Goal: Task Accomplishment & Management: Use online tool/utility

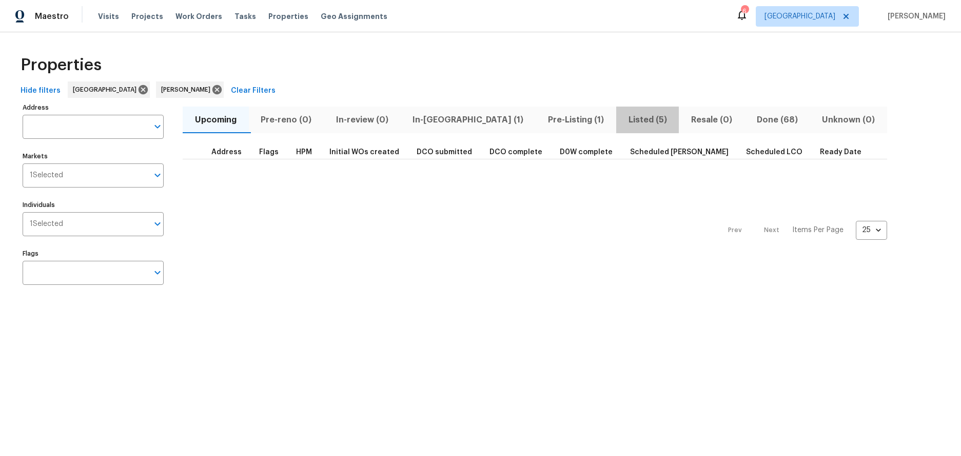
click at [622, 122] on span "Listed (5)" at bounding box center [647, 120] width 51 height 14
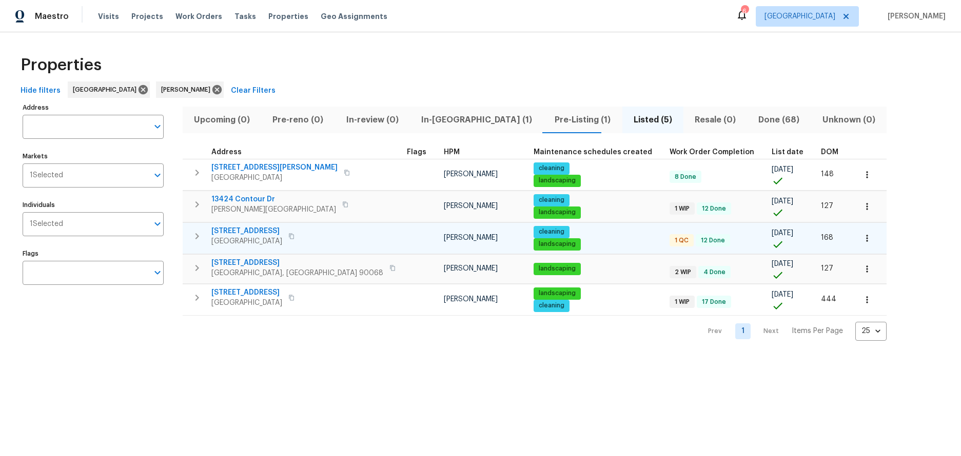
click at [264, 241] on span "Orange, CA 92868" at bounding box center [246, 241] width 71 height 10
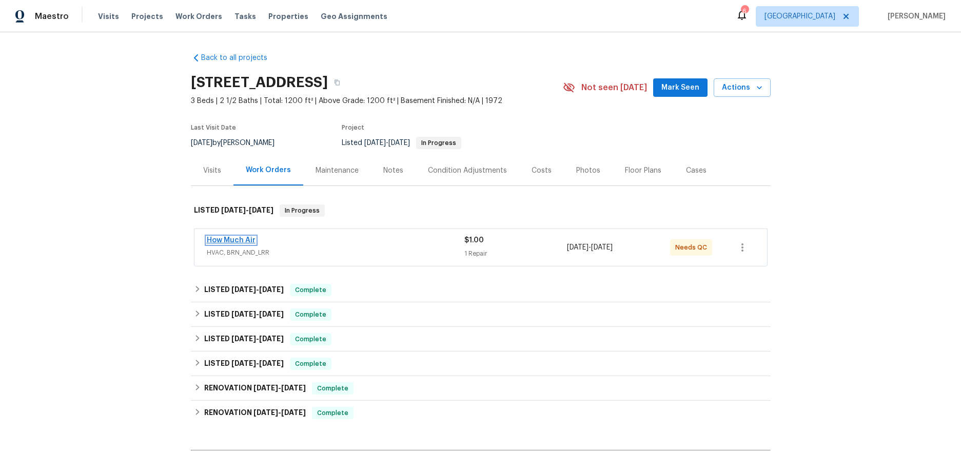
click at [229, 243] on link "How Much Air" at bounding box center [231, 240] width 49 height 7
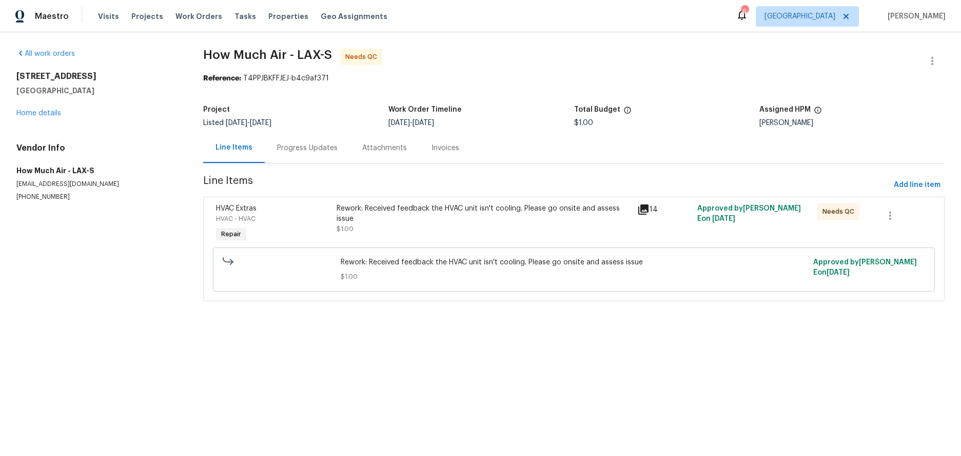
click at [382, 210] on div "Rework: Received feedback the HVAC unit isn't cooling. Please go onsite and ass…" at bounding box center [483, 214] width 294 height 21
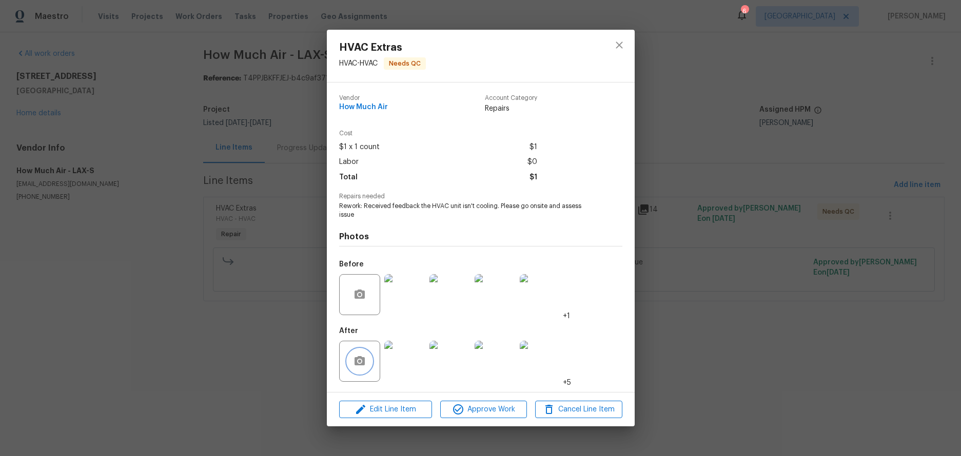
click at [366, 360] on button "button" at bounding box center [359, 361] width 25 height 25
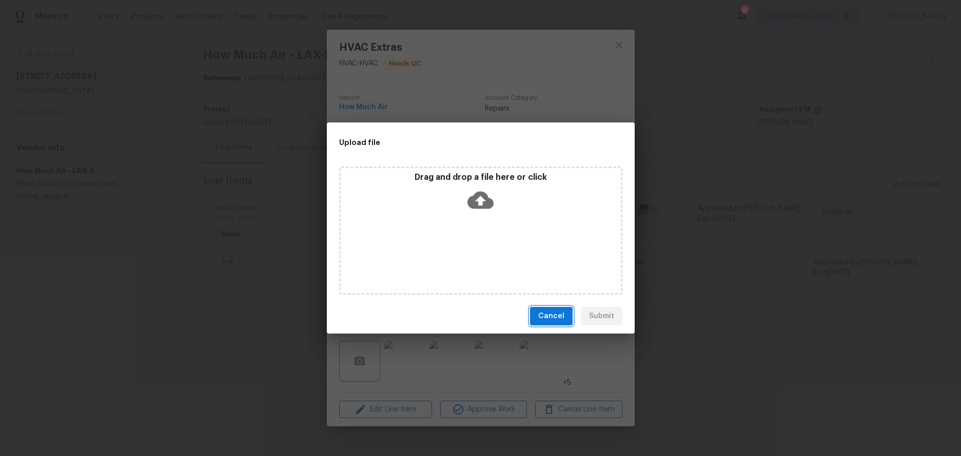
click at [557, 312] on span "Cancel" at bounding box center [551, 316] width 26 height 13
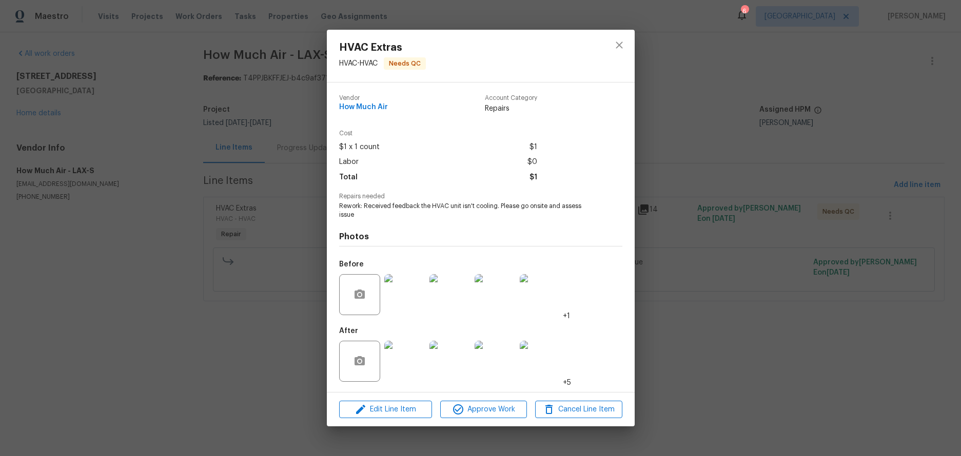
click at [398, 360] on img at bounding box center [404, 361] width 41 height 41
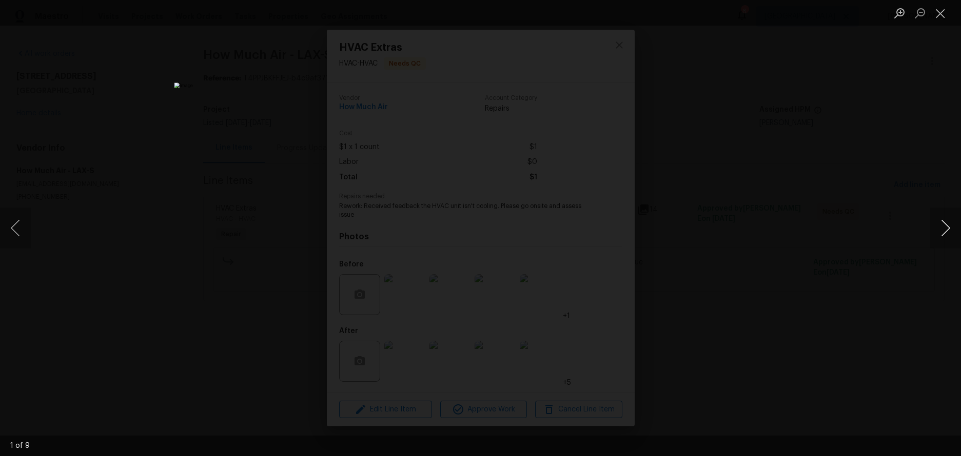
click at [942, 233] on button "Next image" at bounding box center [945, 228] width 31 height 41
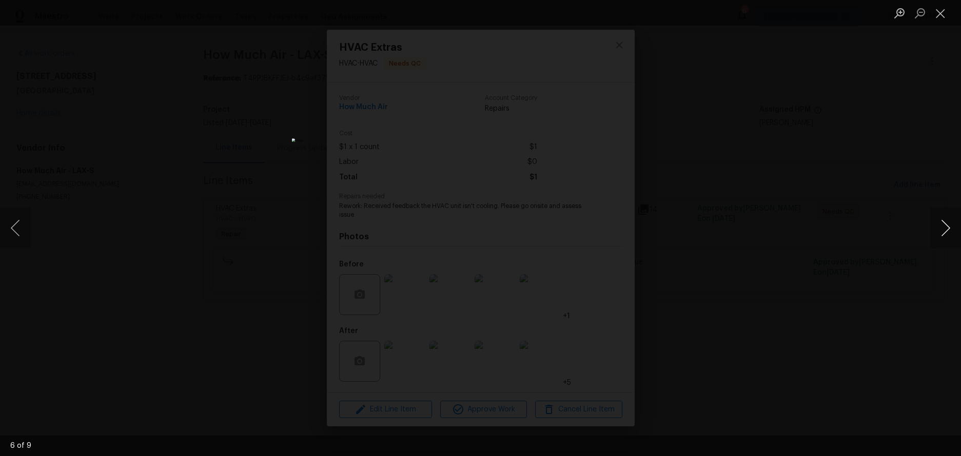
click at [942, 233] on button "Next image" at bounding box center [945, 228] width 31 height 41
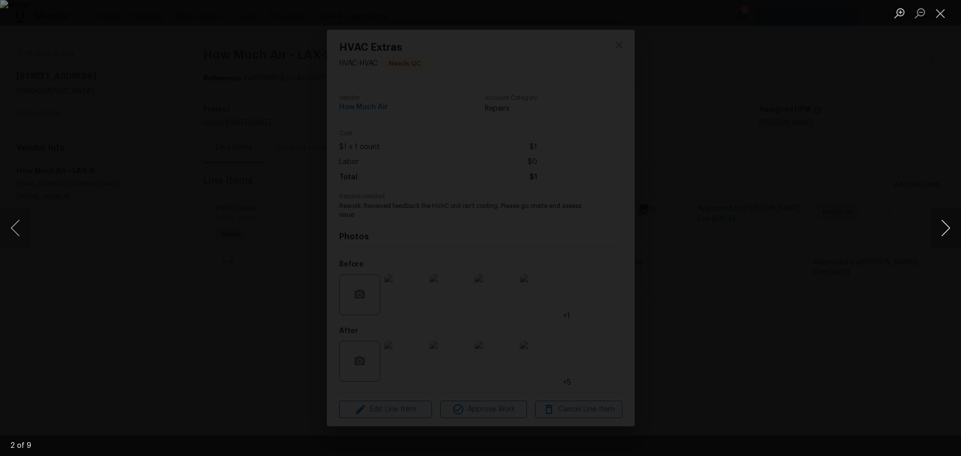
click at [942, 233] on button "Next image" at bounding box center [945, 228] width 31 height 41
click at [938, 14] on button "Close lightbox" at bounding box center [940, 13] width 21 height 18
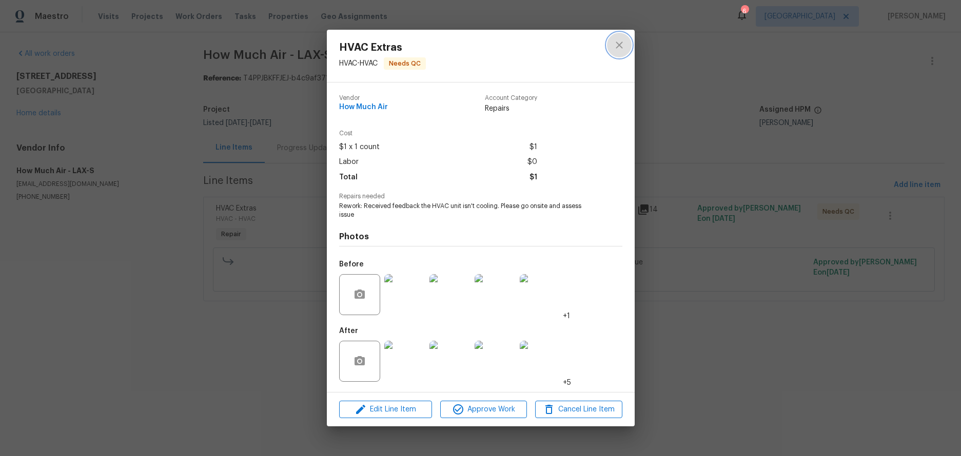
click at [620, 43] on icon "close" at bounding box center [618, 45] width 7 height 7
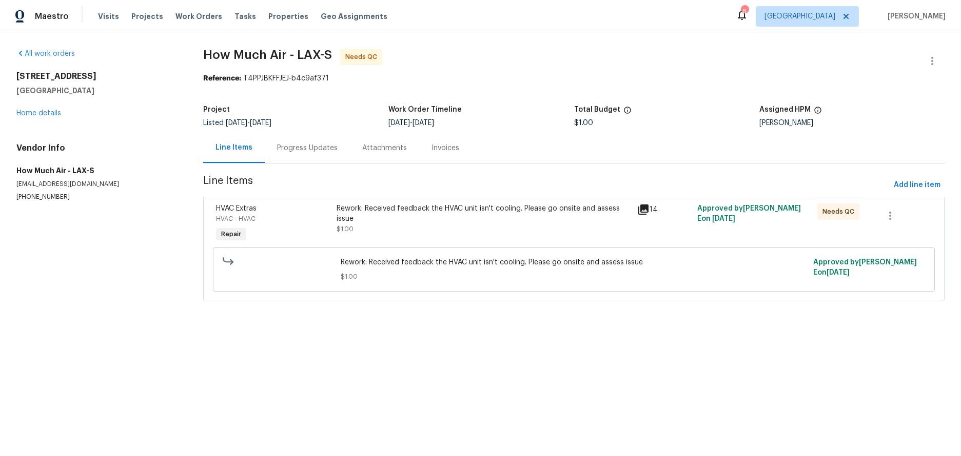
click at [301, 145] on div "Progress Updates" at bounding box center [307, 148] width 61 height 10
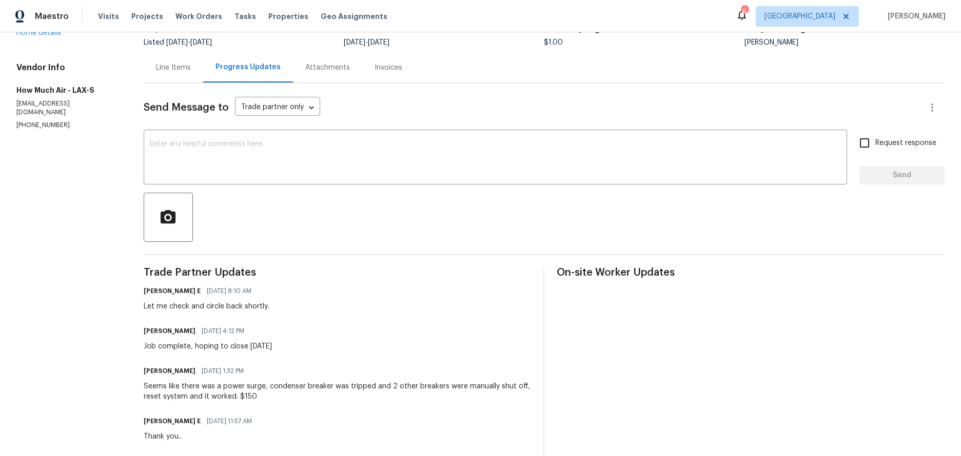
scroll to position [103, 0]
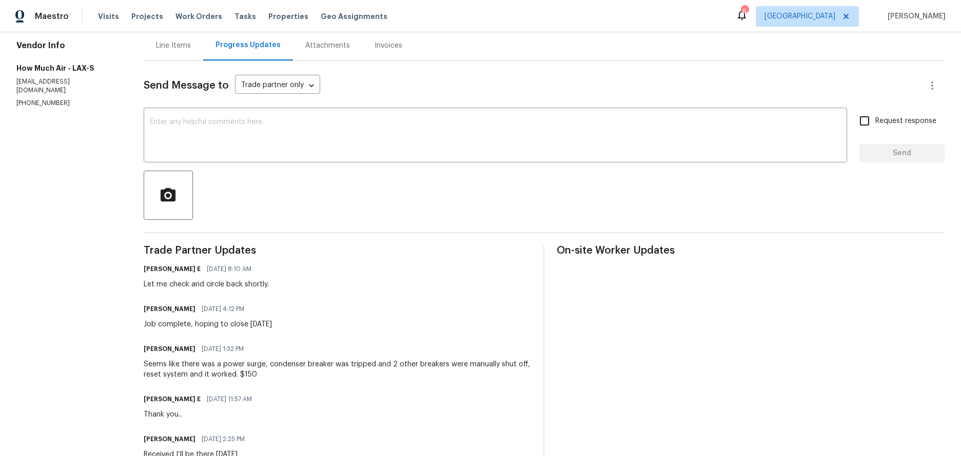
click at [289, 394] on div "Keerthana E 08/27/2025 11:57 AM Thank you.." at bounding box center [338, 406] width 388 height 28
click at [47, 310] on section "All work orders 700 W La Veta Ave Unit H7 Orange, CA 92868 Home details Vendor …" at bounding box center [67, 244] width 103 height 597
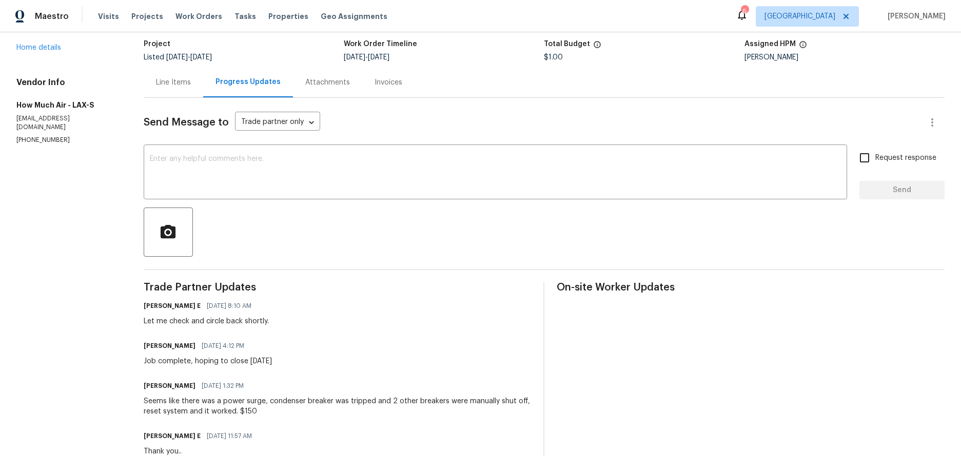
scroll to position [0, 0]
